Goal: Transaction & Acquisition: Subscribe to service/newsletter

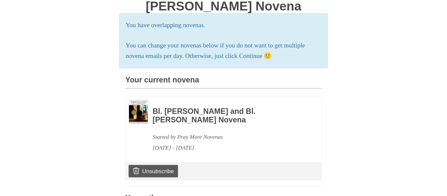
scroll to position [103, 0]
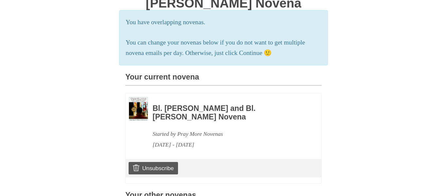
click at [219, 86] on h3 "Your current novena" at bounding box center [223, 79] width 196 height 13
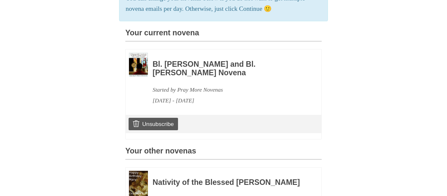
scroll to position [146, 0]
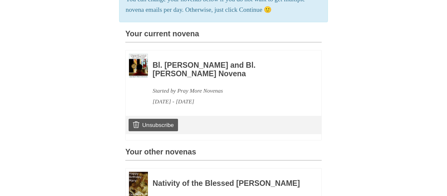
click at [226, 42] on h3 "Your current novena" at bounding box center [223, 36] width 196 height 13
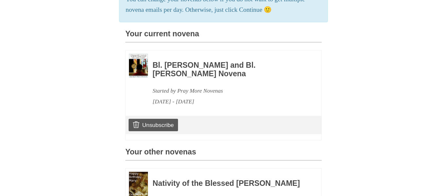
click at [131, 42] on h3 "Your current novena" at bounding box center [223, 36] width 196 height 13
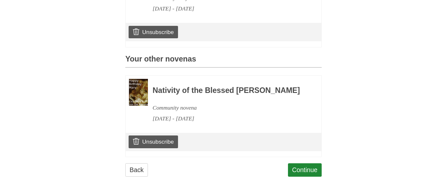
scroll to position [381, 0]
click at [303, 163] on link "Continue" at bounding box center [305, 169] width 34 height 13
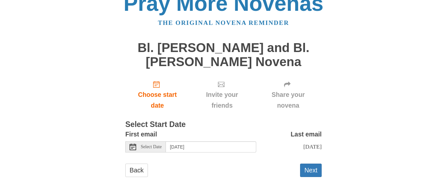
scroll to position [70, 0]
click at [147, 130] on label "First email" at bounding box center [141, 134] width 32 height 11
click at [132, 145] on icon at bounding box center [132, 147] width 7 height 7
click at [310, 177] on button "Next" at bounding box center [311, 169] width 22 height 13
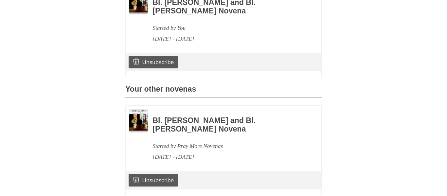
scroll to position [232, 0]
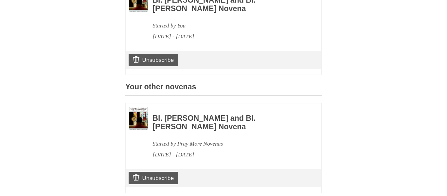
click at [144, 12] on img at bounding box center [138, 1] width 19 height 24
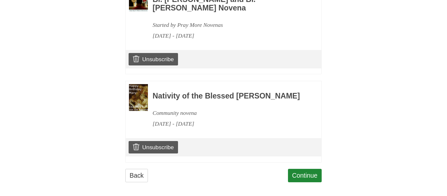
scroll to position [360, 0]
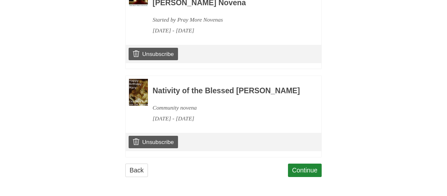
click at [309, 164] on link "Continue" at bounding box center [305, 169] width 34 height 13
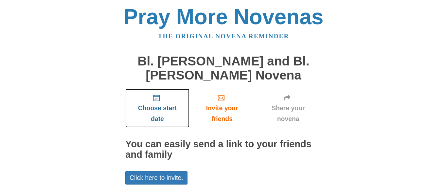
click at [158, 101] on icon "Choose start date" at bounding box center [156, 97] width 7 height 7
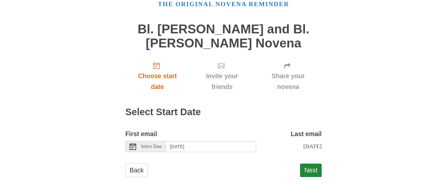
scroll to position [99, 0]
click at [130, 143] on icon at bounding box center [132, 146] width 7 height 7
click at [305, 176] on button "Next" at bounding box center [311, 169] width 22 height 13
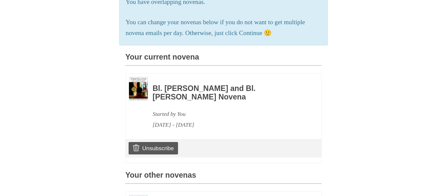
scroll to position [157, 0]
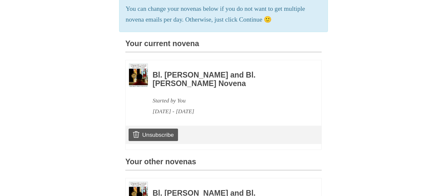
click at [178, 25] on p "You can change your novenas below if you do not want to get multiple novena ema…" at bounding box center [223, 15] width 195 height 22
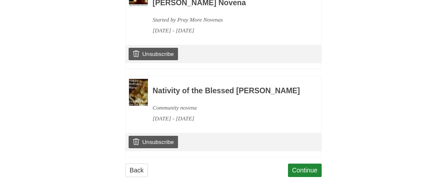
scroll to position [380, 0]
